Goal: Information Seeking & Learning: Find specific fact

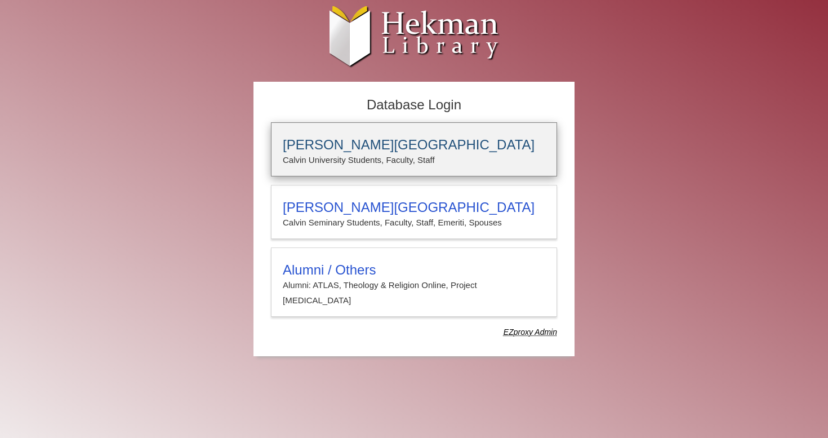
click at [346, 148] on h3 "[PERSON_NAME][GEOGRAPHIC_DATA]" at bounding box center [414, 145] width 263 height 16
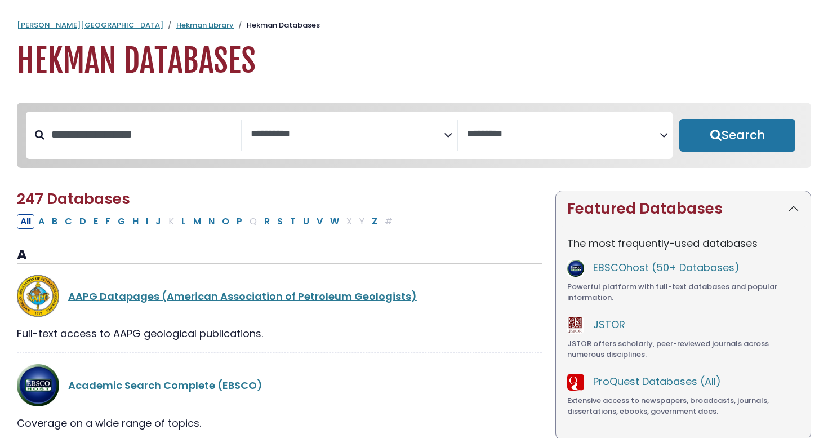
select select "Database Subject Filter"
select select "Database Vendors Filter"
click at [130, 136] on input "Search database by title or keyword" at bounding box center [143, 134] width 196 height 19
type input "**********"
click at [738, 136] on button "Search" at bounding box center [738, 135] width 116 height 33
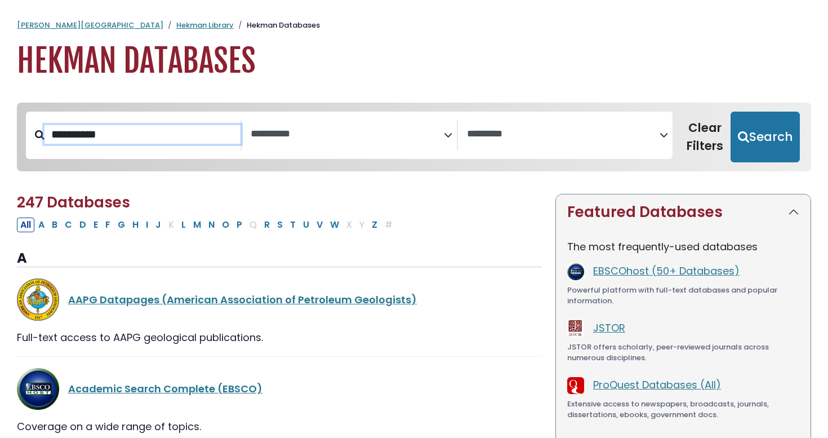
select select "Database Subject Filter"
select select "Database Vendors Filter"
